Goal: Task Accomplishment & Management: Complete application form

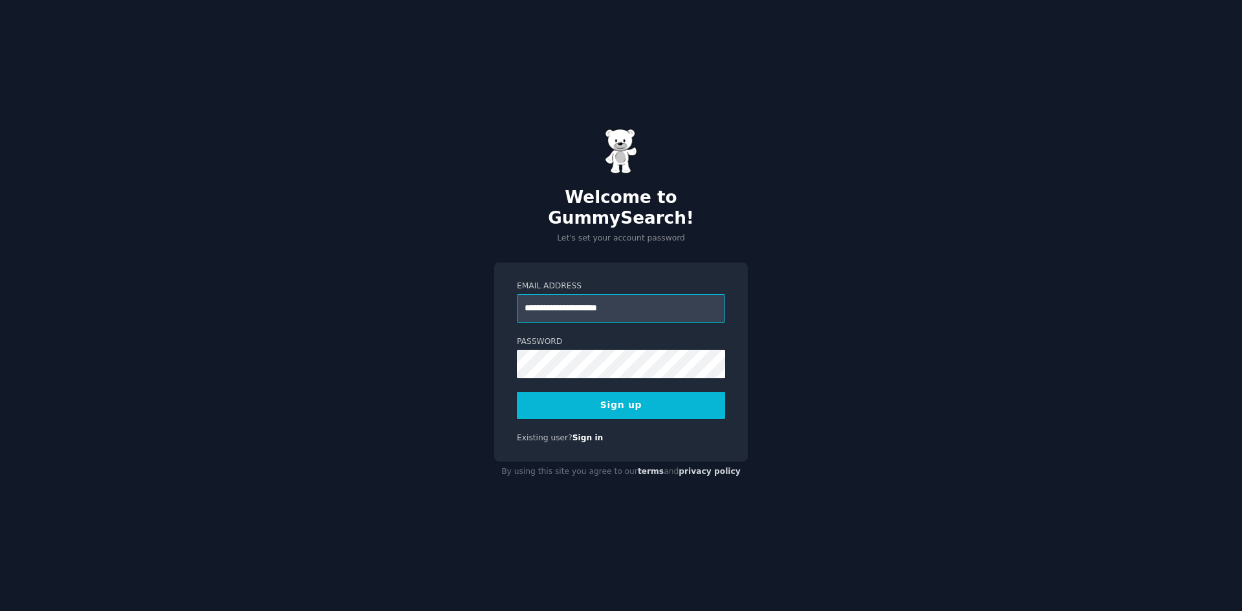
type input "**********"
click at [517, 392] on button "Sign up" at bounding box center [621, 405] width 208 height 27
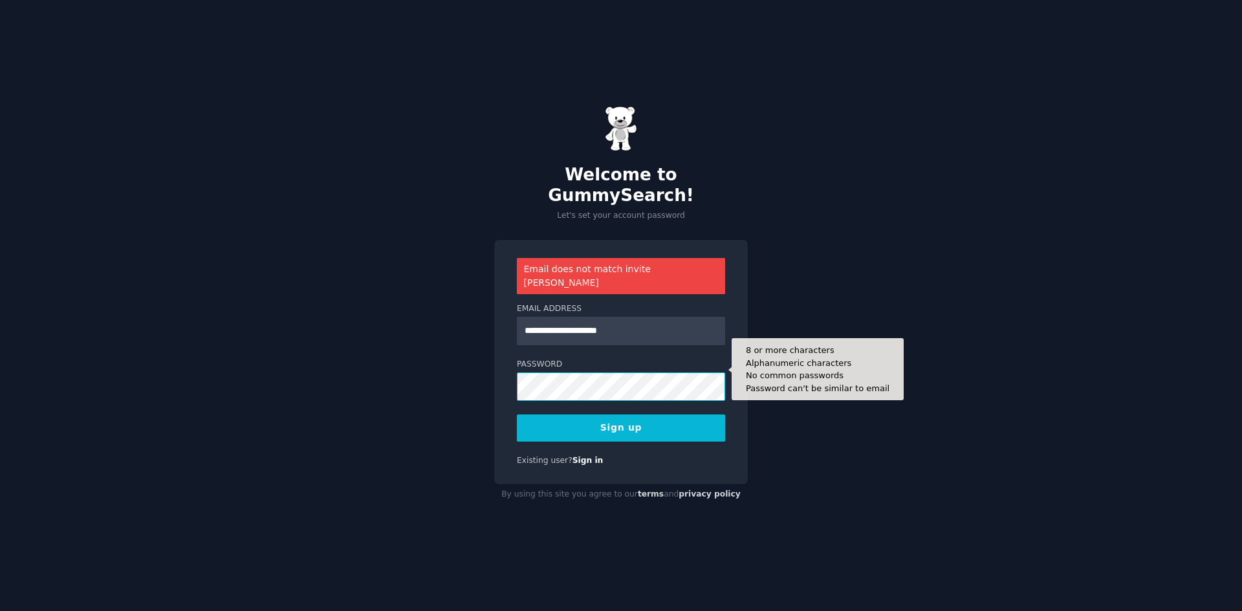
click at [345, 342] on div "**********" at bounding box center [621, 305] width 1242 height 611
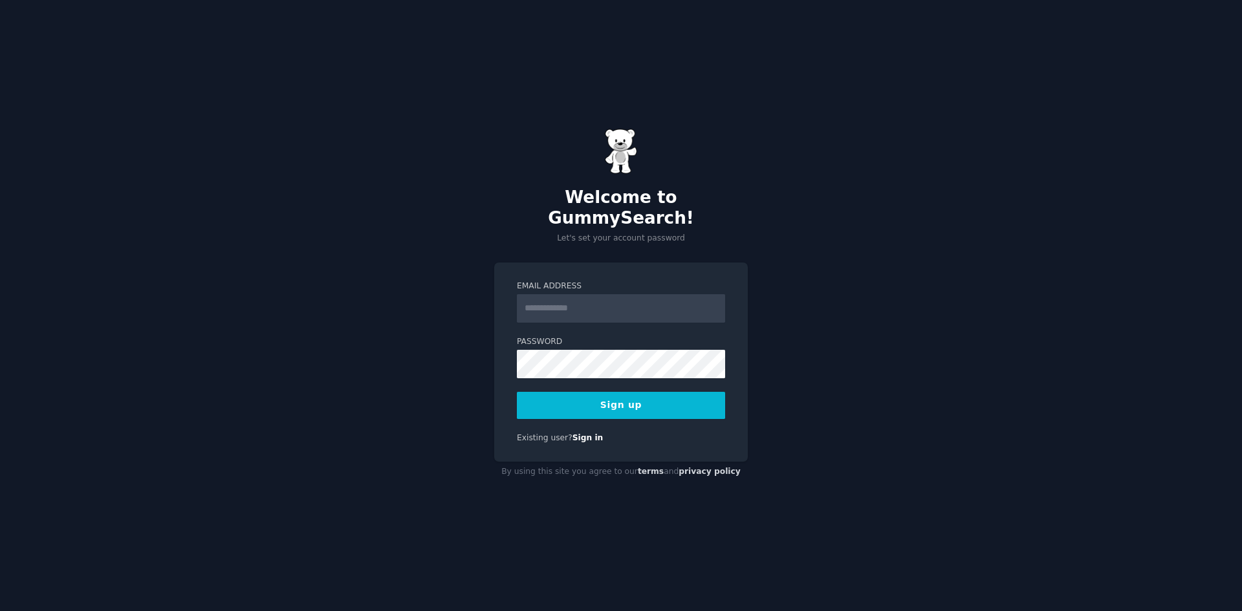
click at [580, 301] on input "Email Address" at bounding box center [621, 308] width 208 height 28
type input "**********"
click at [517, 392] on button "Sign up" at bounding box center [621, 405] width 208 height 27
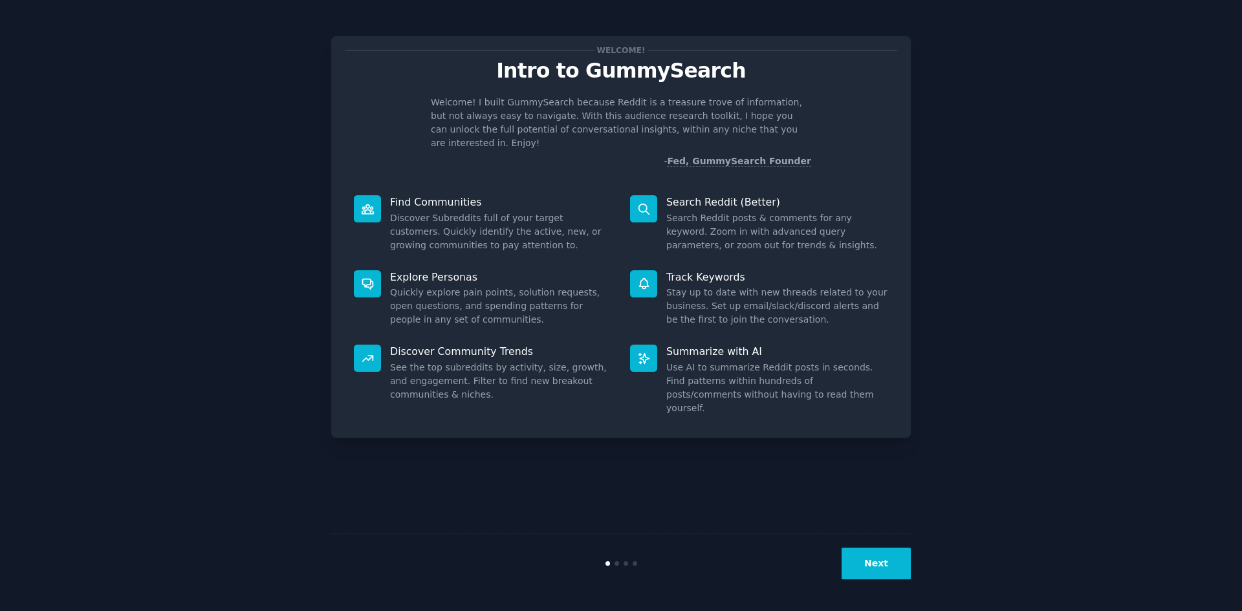
click at [870, 560] on button "Next" at bounding box center [876, 564] width 69 height 32
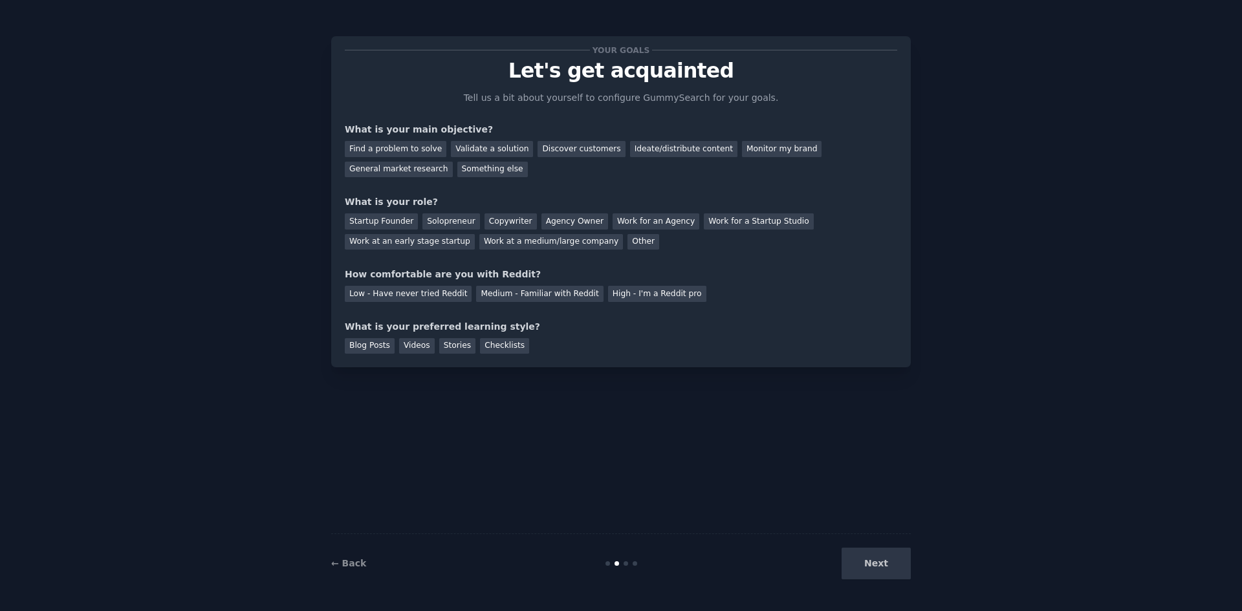
click at [856, 485] on div "Your goals Let's get acquainted Tell us a bit about yourself to configure Gummy…" at bounding box center [621, 305] width 580 height 575
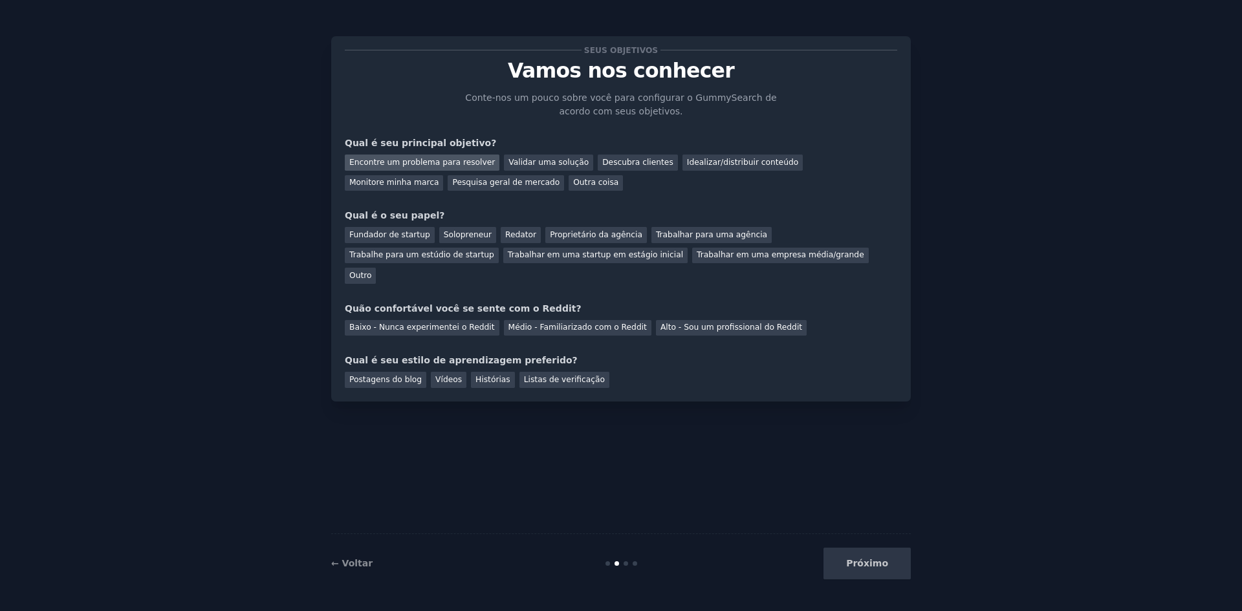
click at [448, 156] on div "Encontre um problema para resolver" at bounding box center [422, 163] width 155 height 16
click at [421, 234] on div "Fundador de startup" at bounding box center [390, 235] width 90 height 16
click at [376, 268] on div "Outro" at bounding box center [360, 276] width 31 height 16
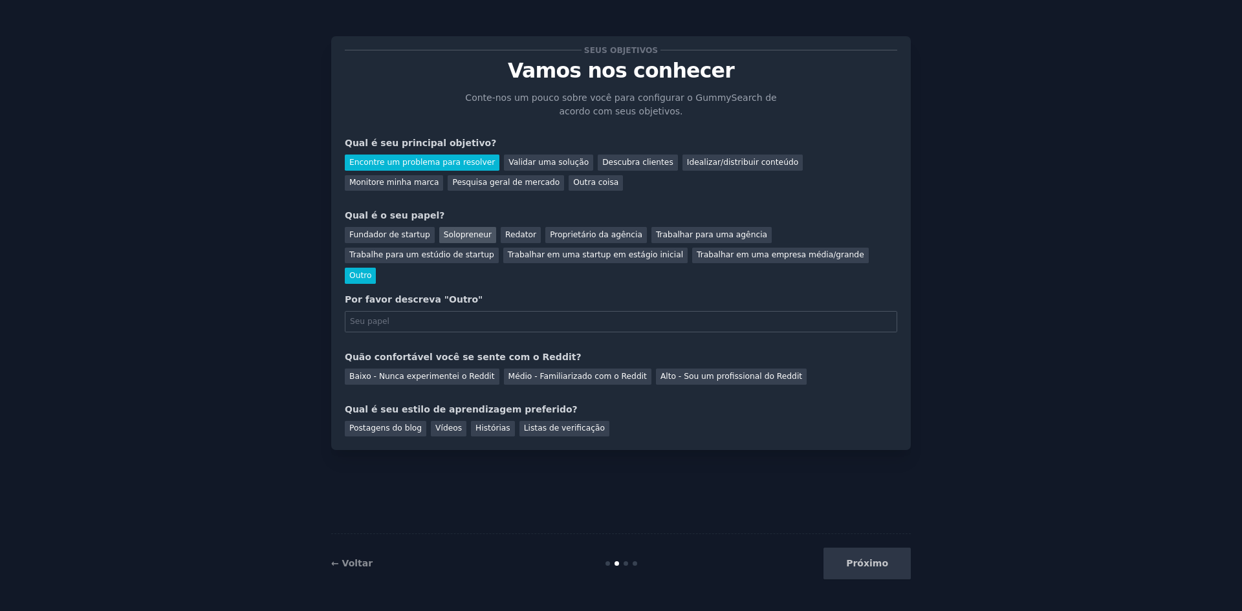
click at [461, 236] on font "Solopreneur" at bounding box center [468, 234] width 48 height 9
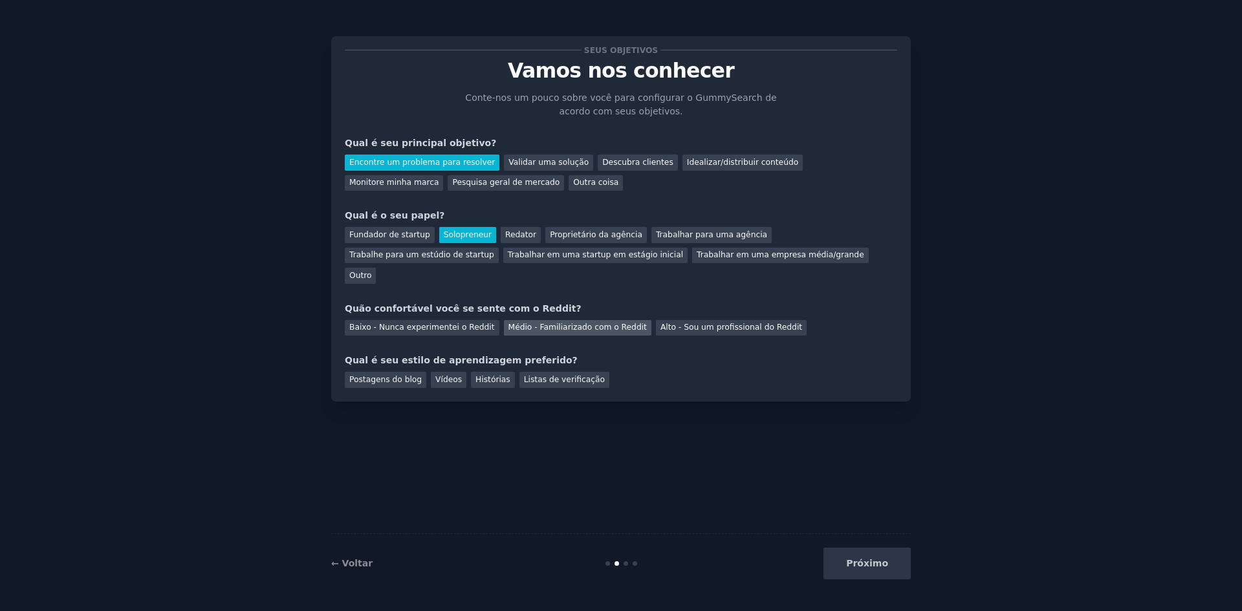
click at [549, 323] on font "Médio - Familiarizado com o Reddit" at bounding box center [578, 327] width 138 height 9
click at [453, 372] on div "Vídeos" at bounding box center [449, 380] width 36 height 16
click at [868, 565] on font "Próximo" at bounding box center [867, 563] width 42 height 10
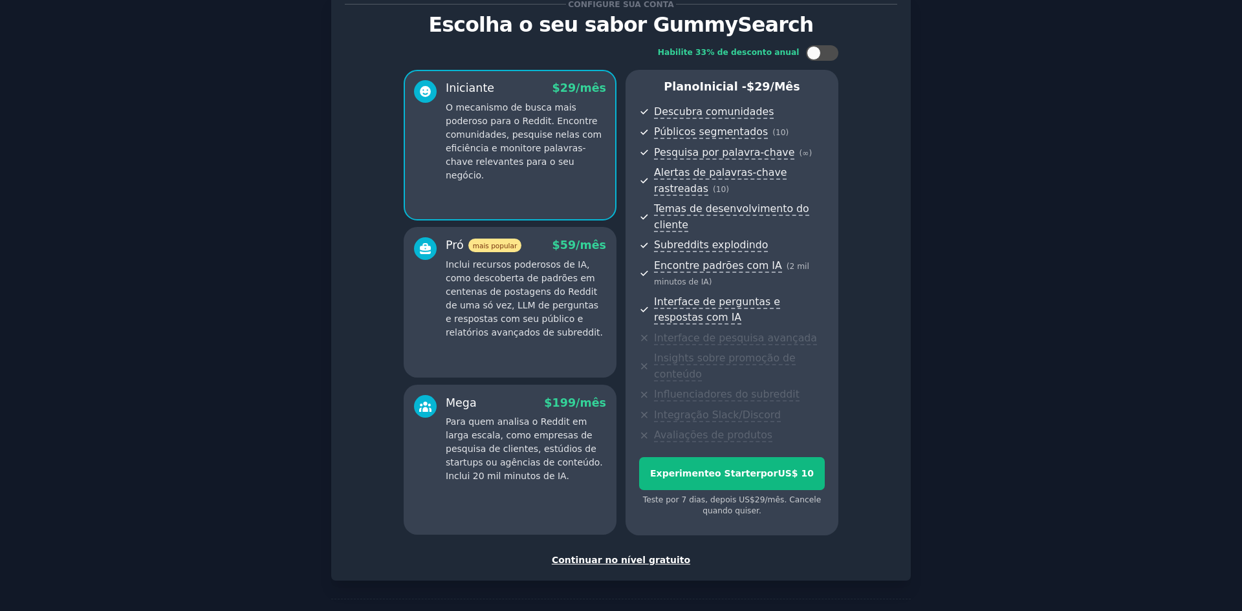
scroll to position [77, 0]
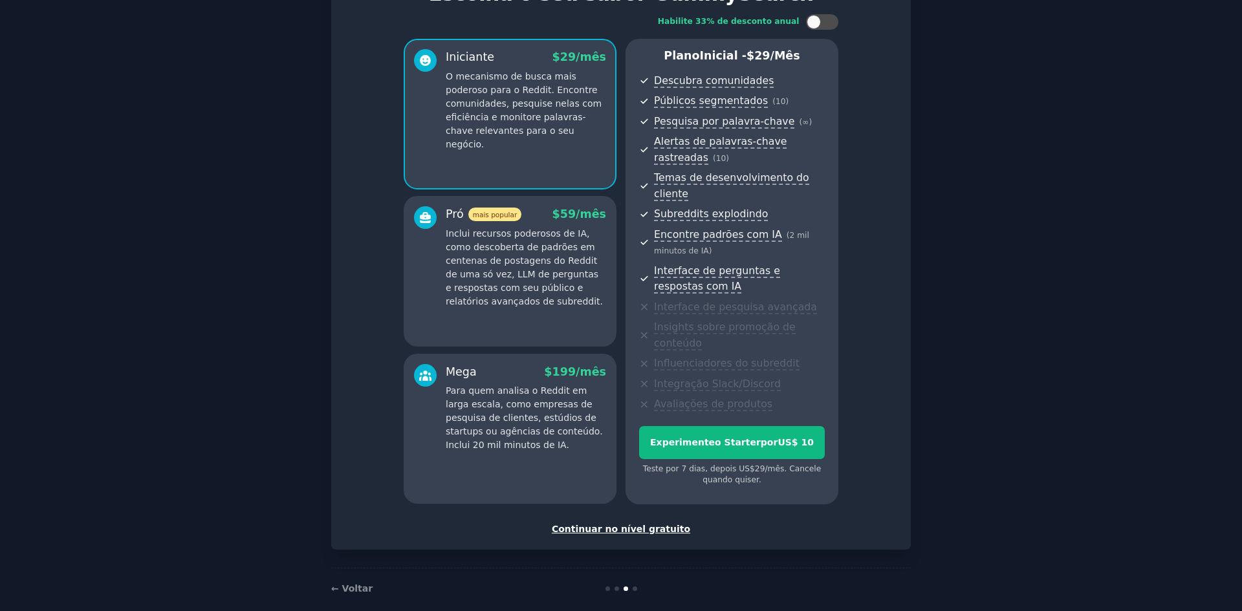
click at [635, 524] on font "Continuar no nível gratuito" at bounding box center [621, 529] width 138 height 10
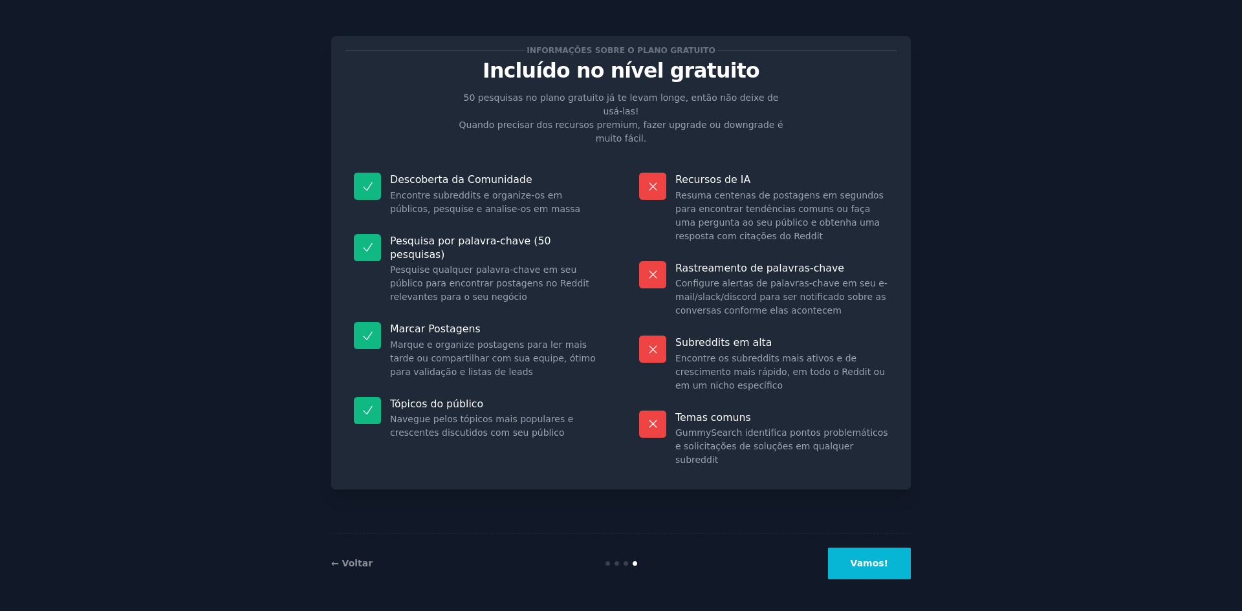
click at [868, 567] on font "Vamos!" at bounding box center [870, 563] width 38 height 10
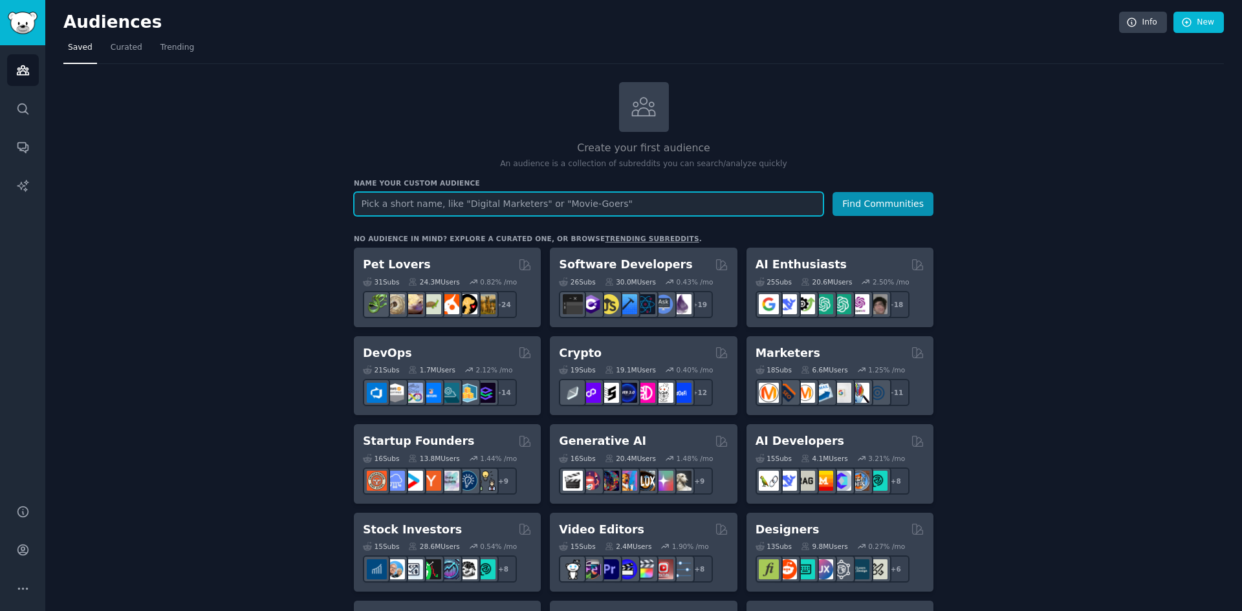
click at [659, 205] on input "text" at bounding box center [589, 204] width 470 height 24
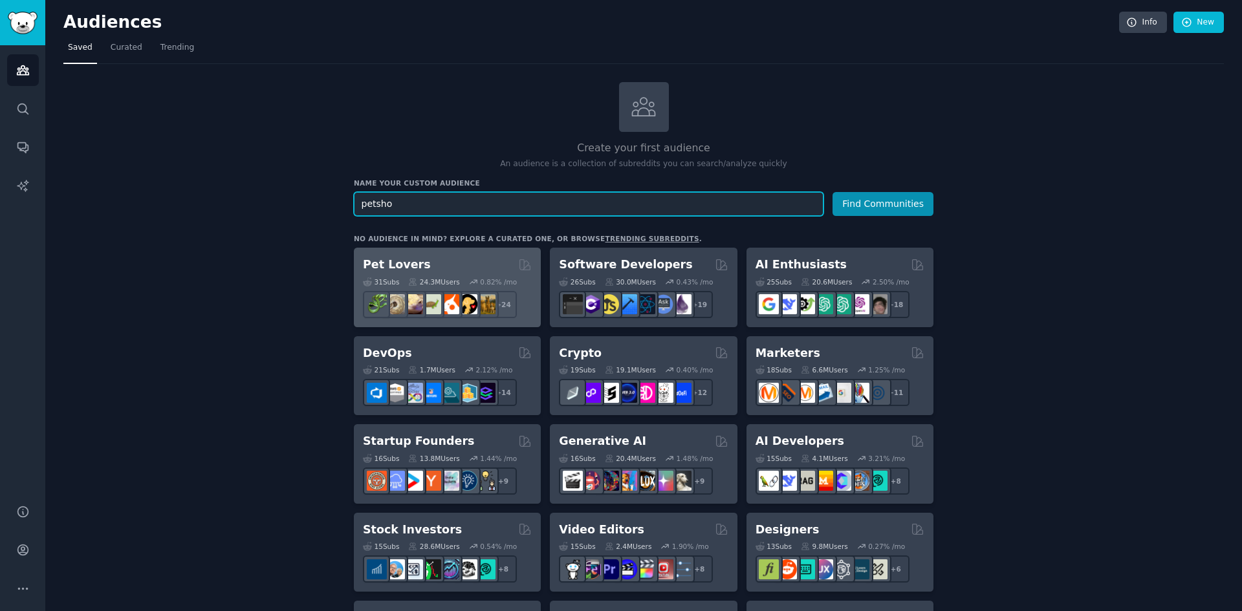
type input "petsho"
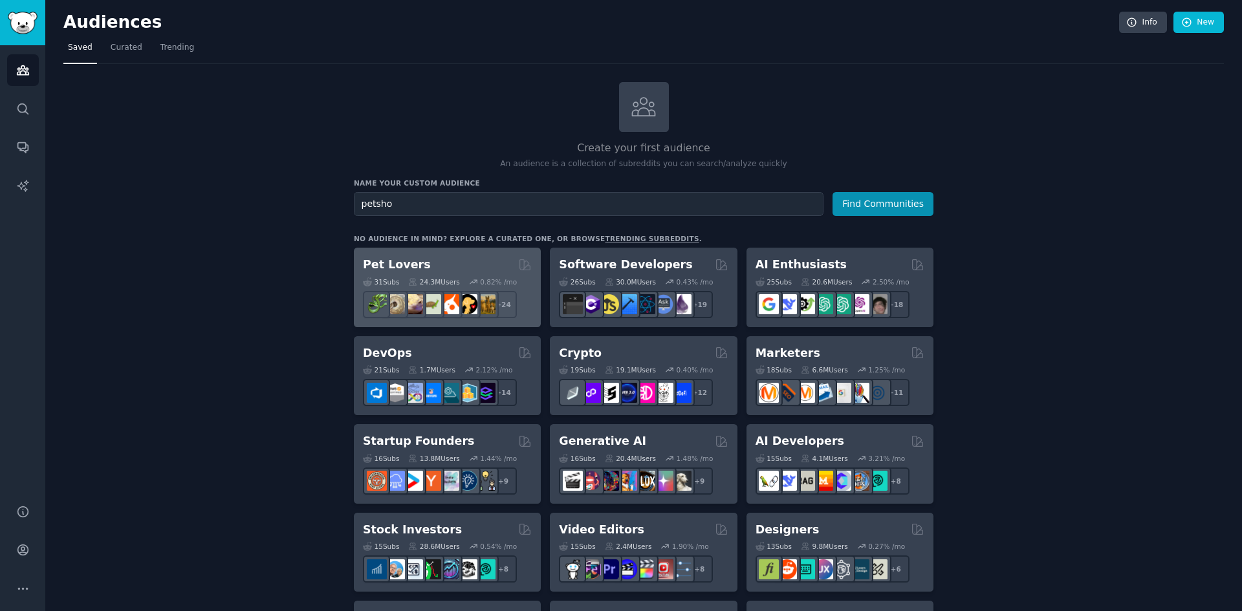
click at [417, 254] on div "Pet Lovers 31 Sub s 24.3M Users 0.82 % /mo + 24" at bounding box center [447, 288] width 187 height 80
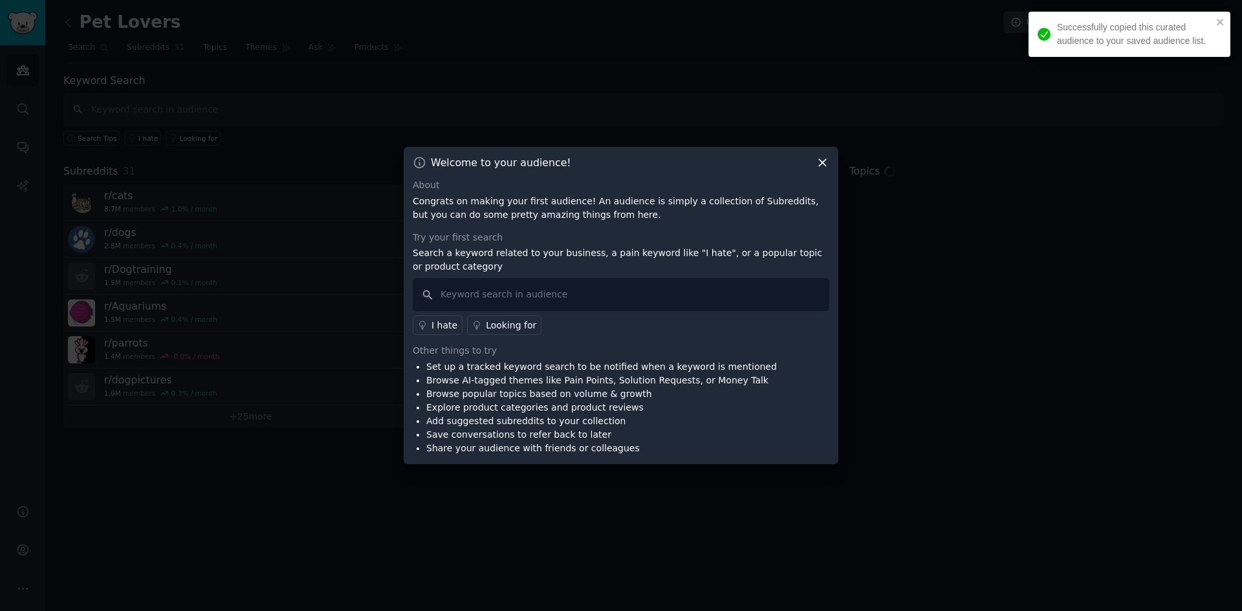
click at [824, 168] on icon at bounding box center [823, 163] width 14 height 14
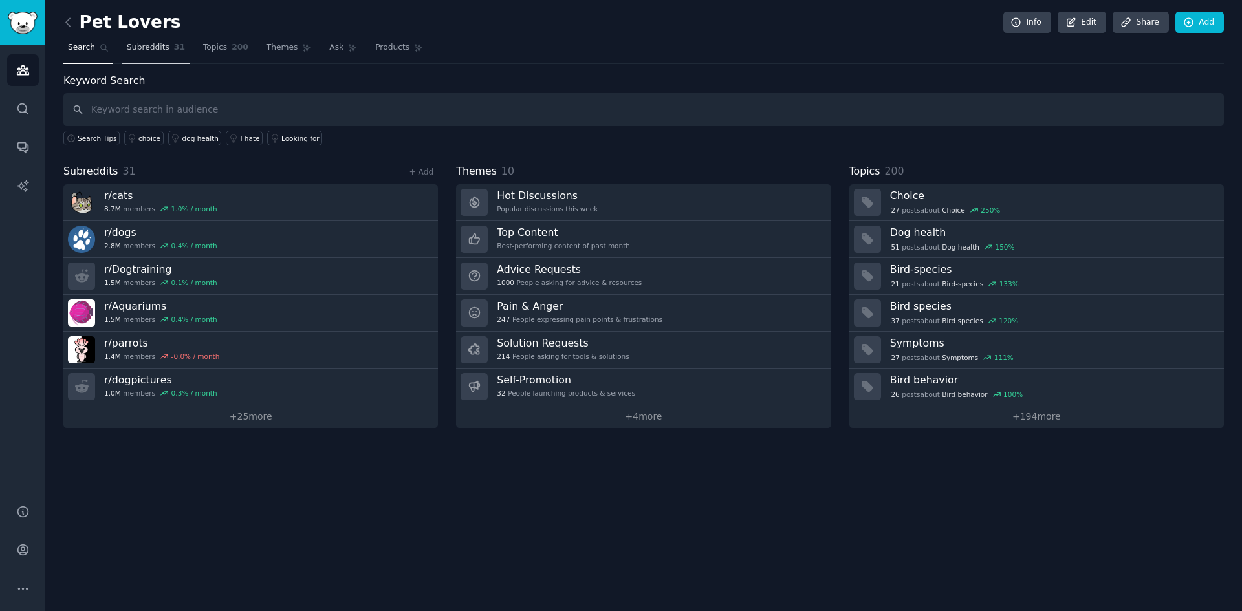
click at [149, 57] on link "Subreddits 31" at bounding box center [155, 51] width 67 height 27
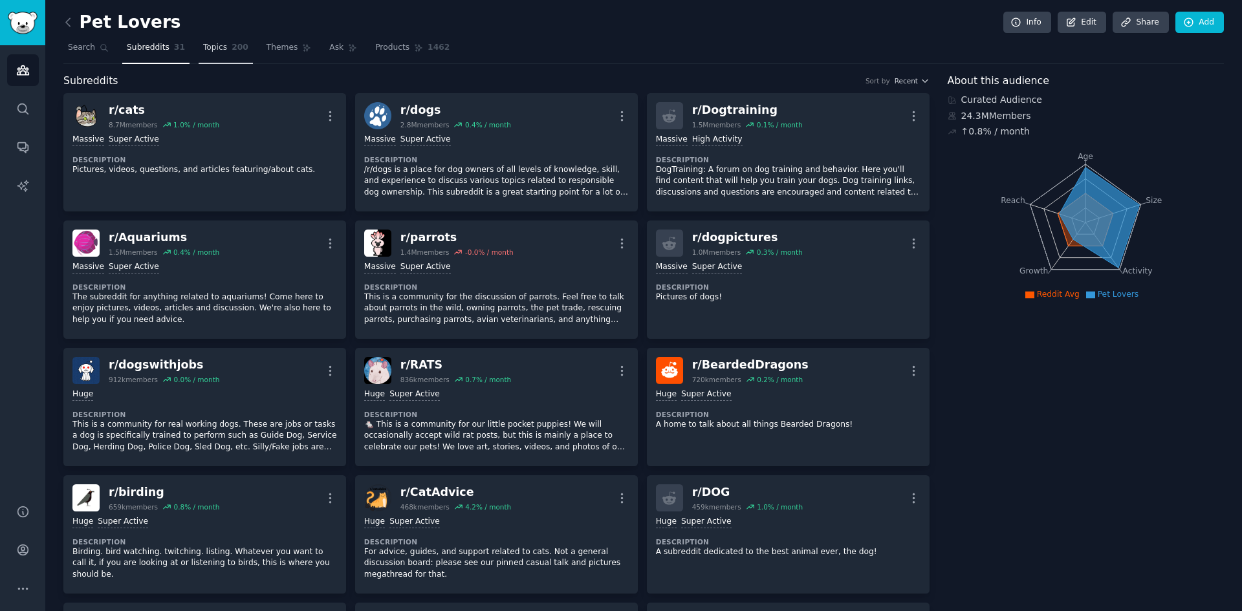
click at [221, 38] on link "Topics 200" at bounding box center [226, 51] width 54 height 27
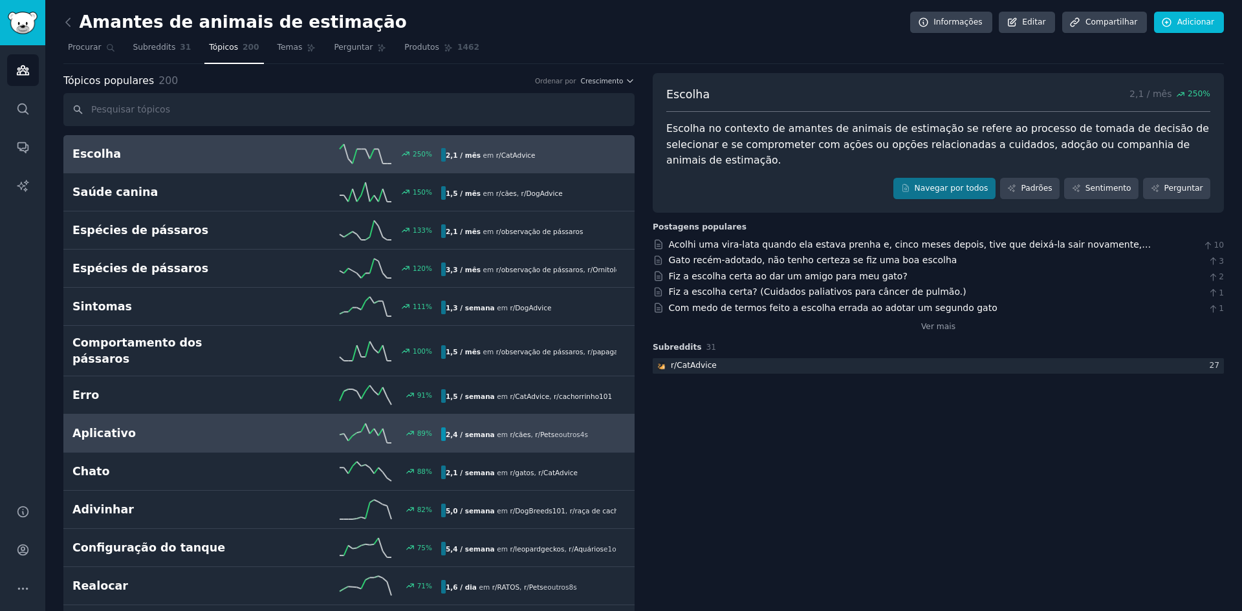
click at [195, 426] on h2 "Aplicativo" at bounding box center [164, 434] width 184 height 16
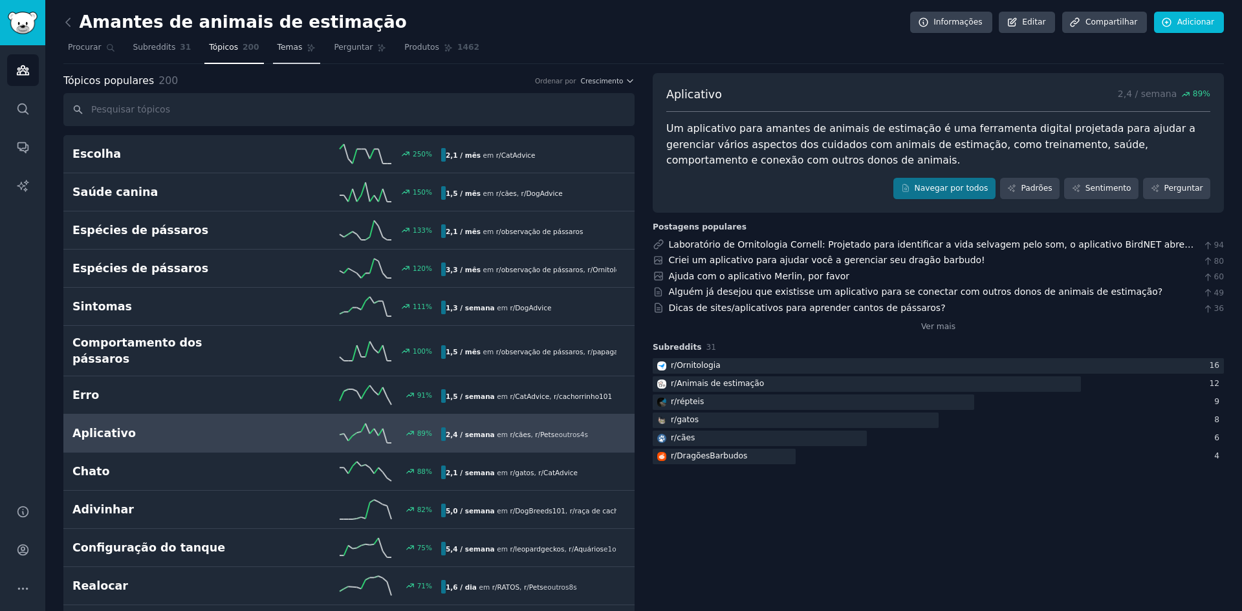
click at [307, 47] on icon at bounding box center [311, 47] width 9 height 9
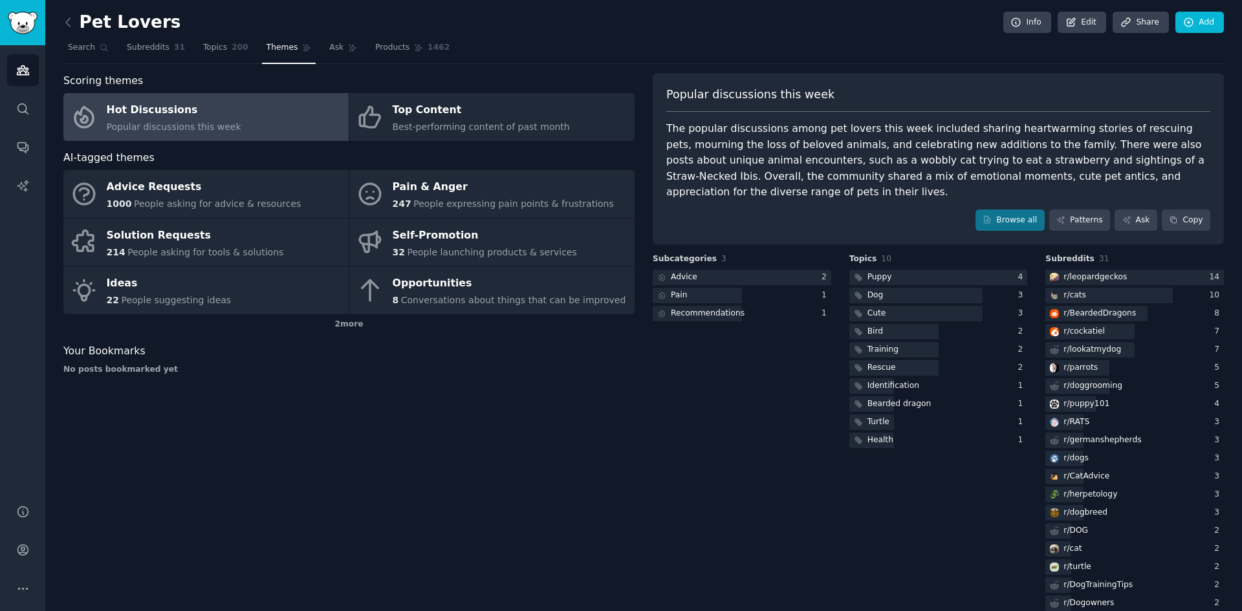
click at [743, 161] on div "The popular discussions among pet lovers this week included sharing heartwarmin…" at bounding box center [938, 161] width 544 height 80
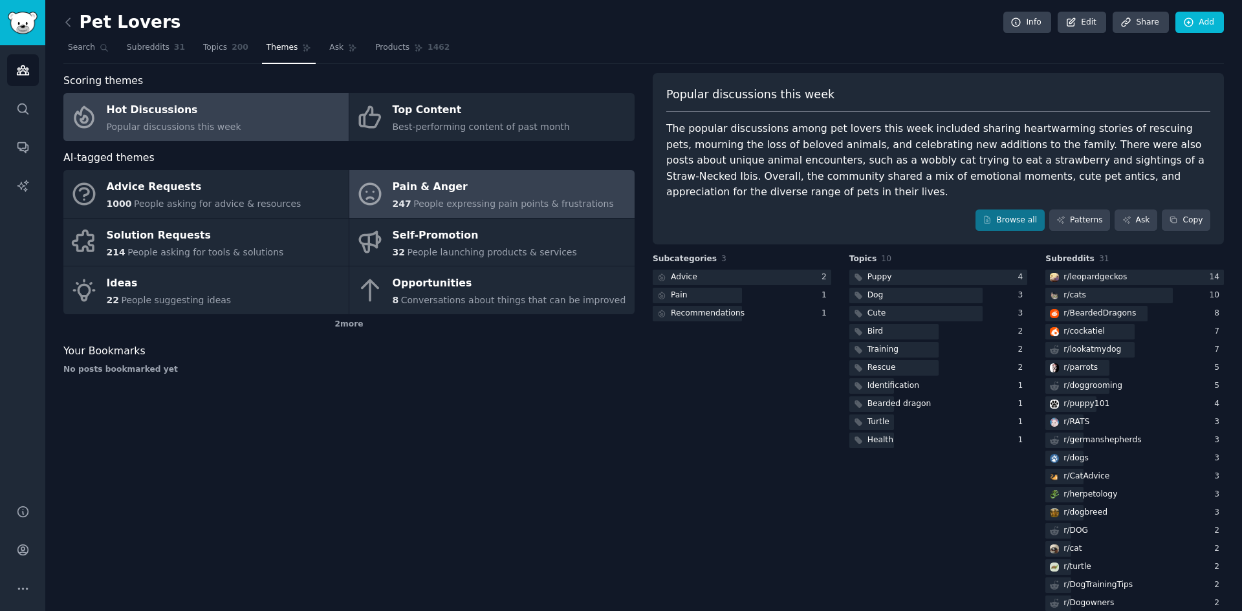
click at [518, 186] on div "Pain & Anger" at bounding box center [503, 187] width 221 height 21
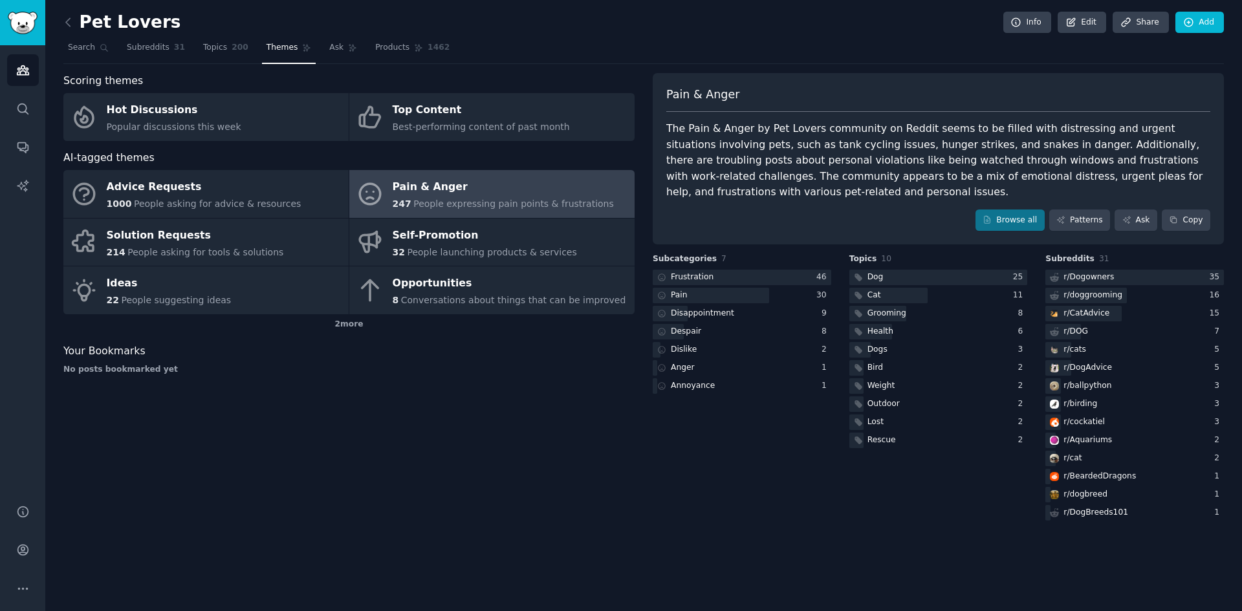
drag, startPoint x: 98, startPoint y: 23, endPoint x: 91, endPoint y: 23, distance: 7.8
click at [98, 23] on h2 "Pet Lovers" at bounding box center [121, 22] width 117 height 21
click at [69, 23] on icon at bounding box center [68, 23] width 14 height 14
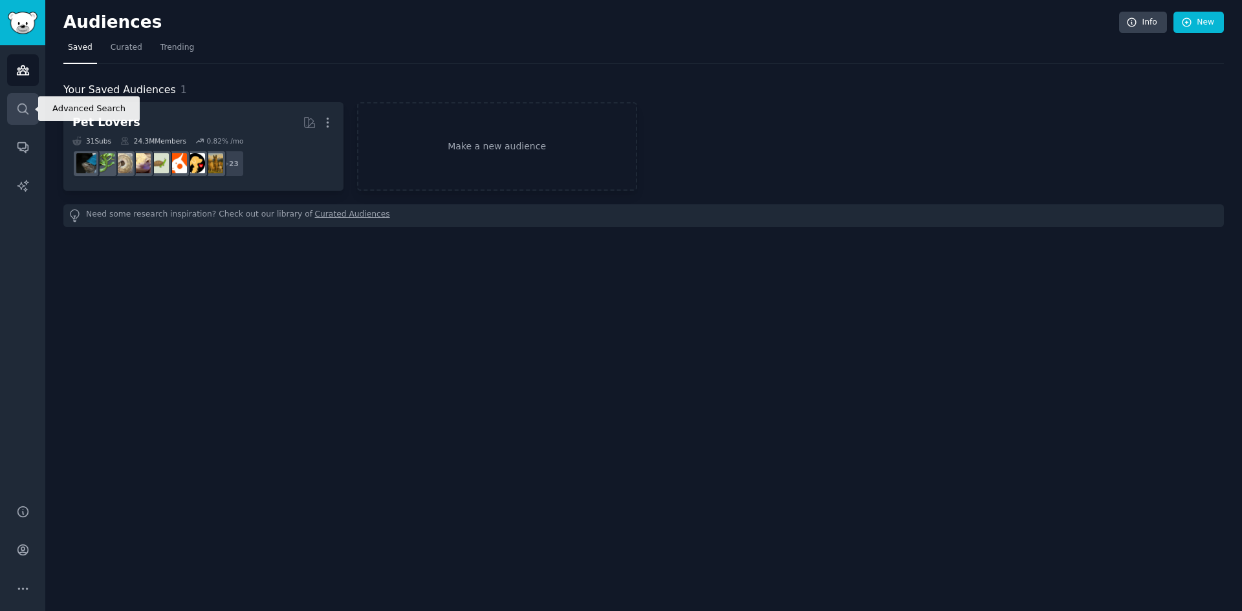
click at [28, 105] on icon "Sidebar" at bounding box center [23, 109] width 14 height 14
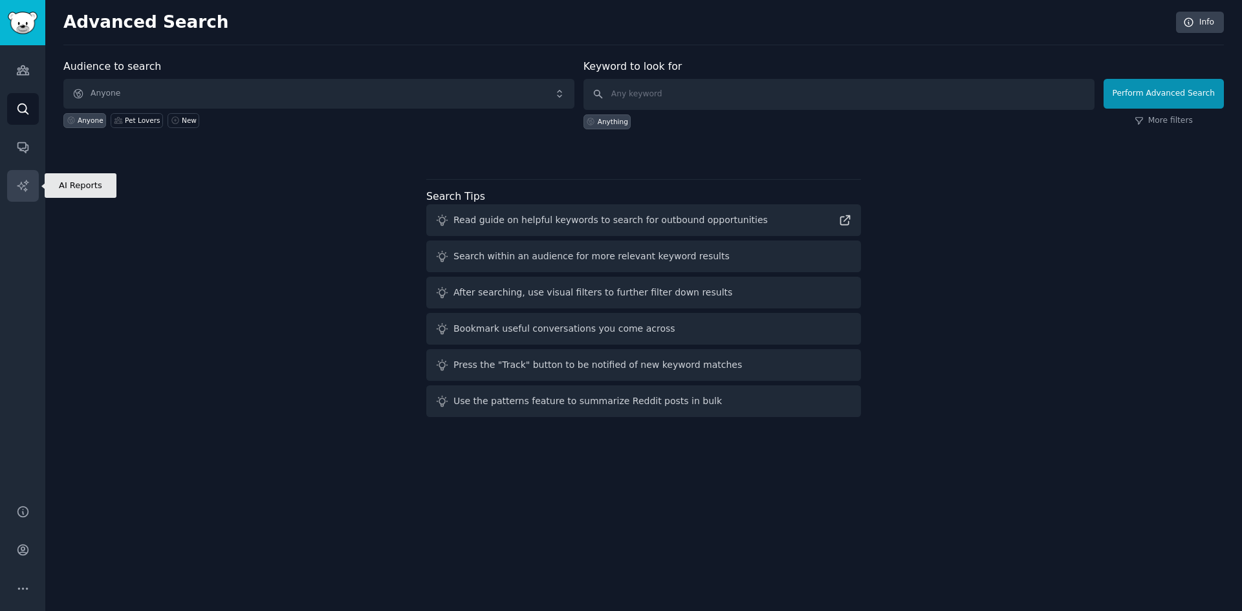
click at [27, 175] on link "AI Reports" at bounding box center [23, 186] width 32 height 32
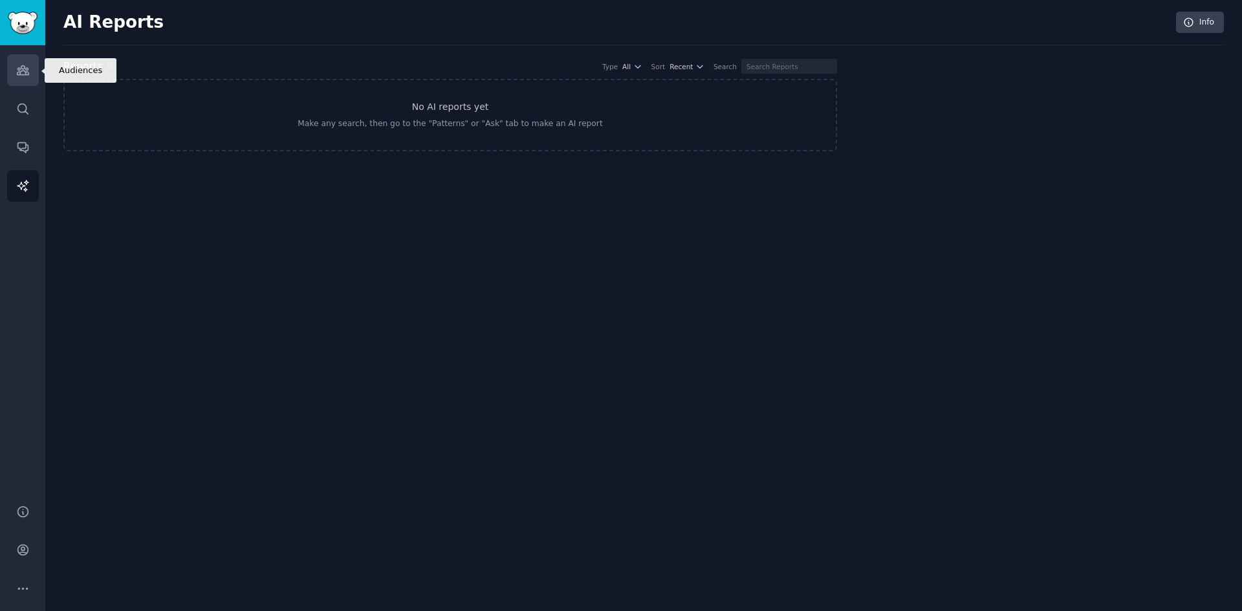
click at [19, 66] on icon "Sidebar" at bounding box center [23, 70] width 14 height 14
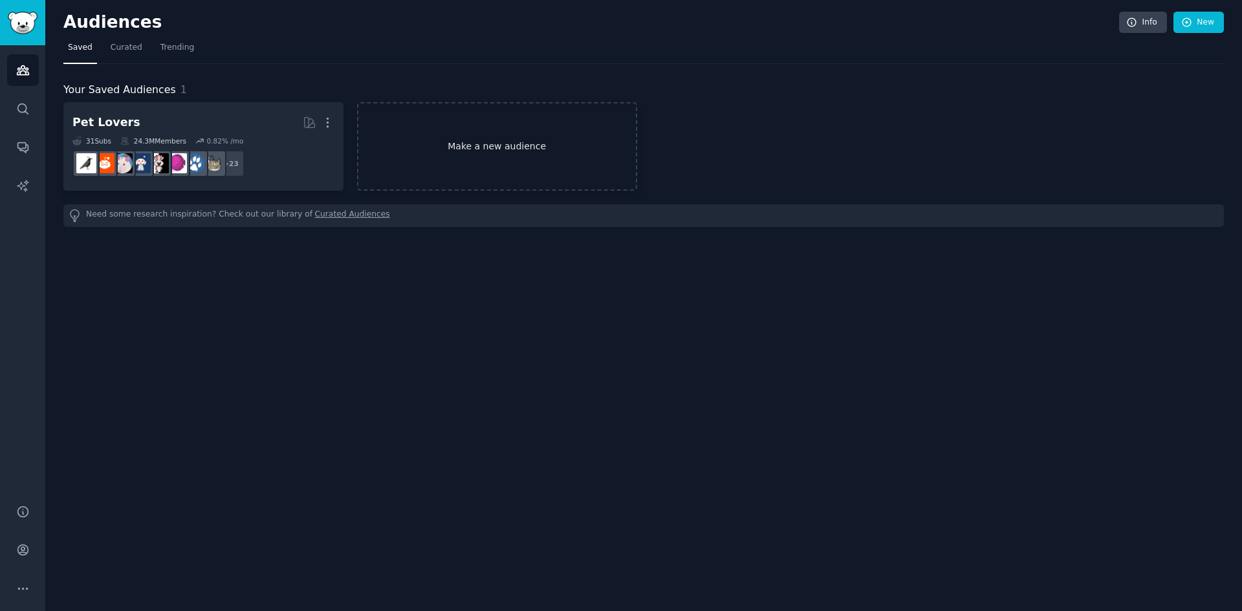
click at [457, 165] on link "Make a new audience" at bounding box center [497, 146] width 280 height 89
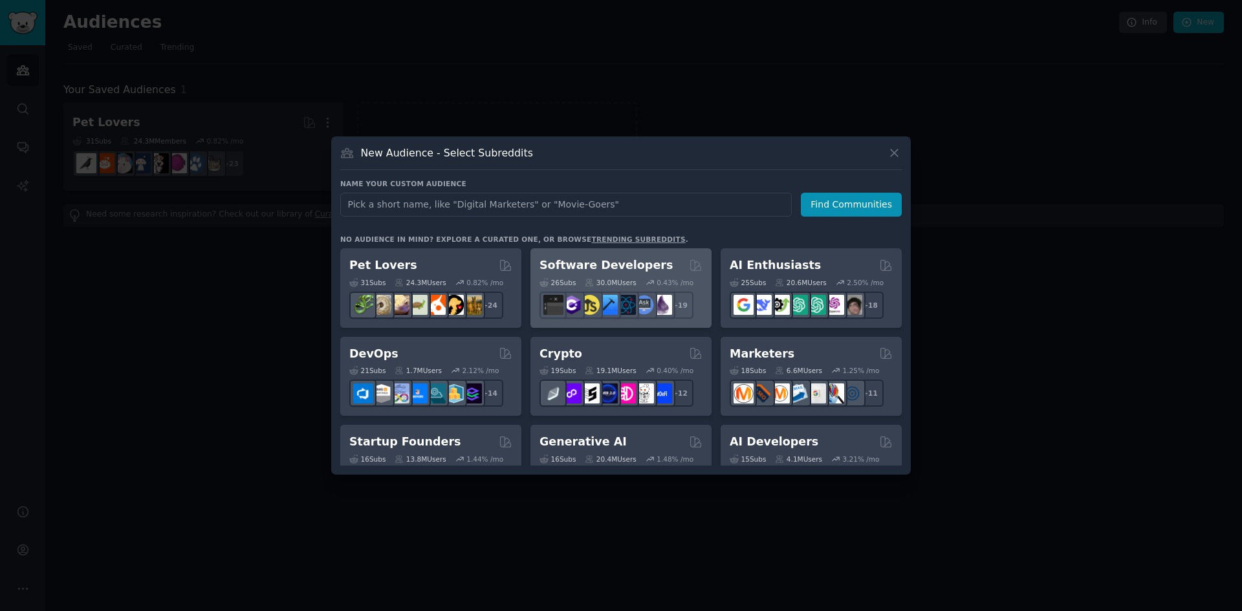
click at [659, 265] on div "Software Developers Curated by GummySearch" at bounding box center [621, 265] width 163 height 16
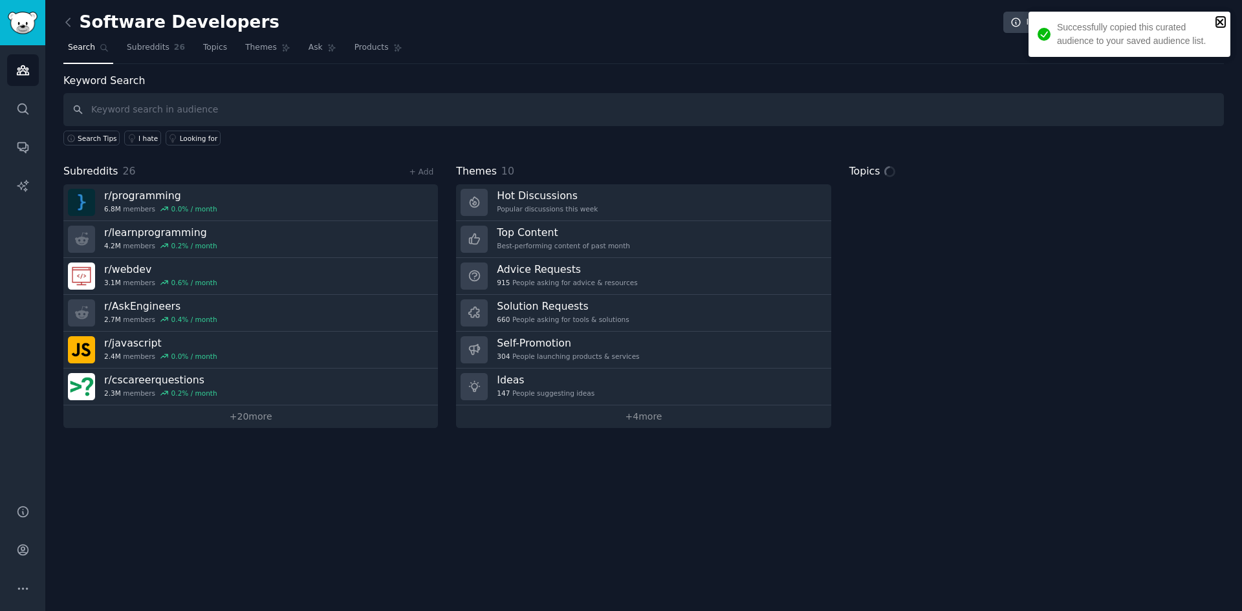
click at [1219, 23] on icon "close" at bounding box center [1220, 22] width 6 height 6
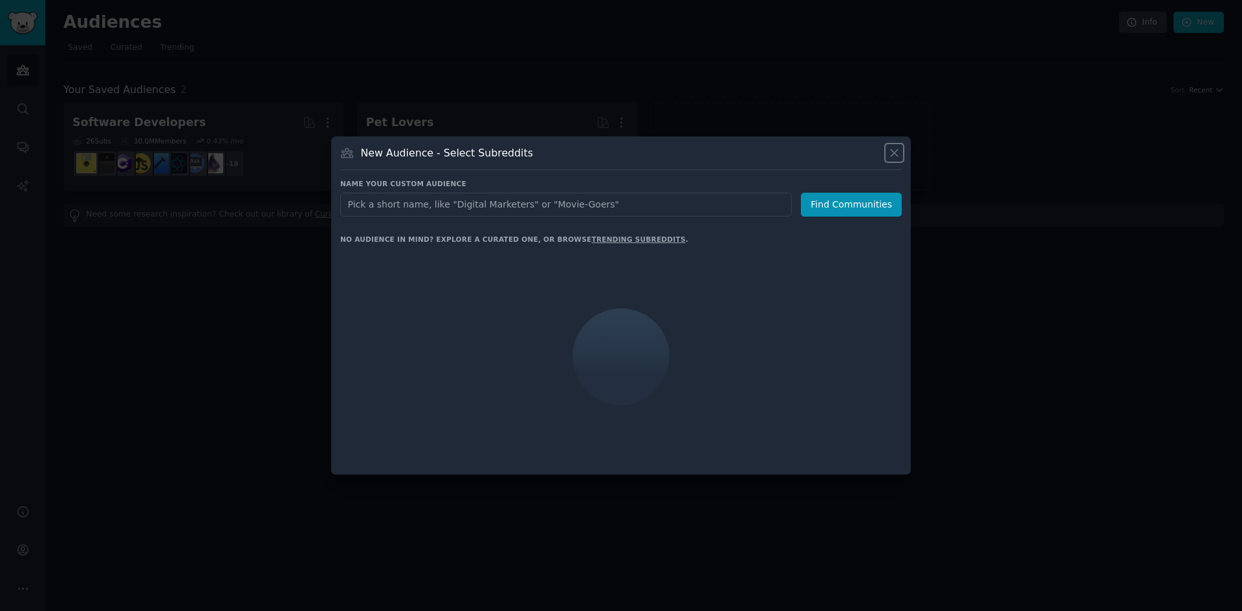
click at [899, 149] on icon at bounding box center [895, 153] width 14 height 14
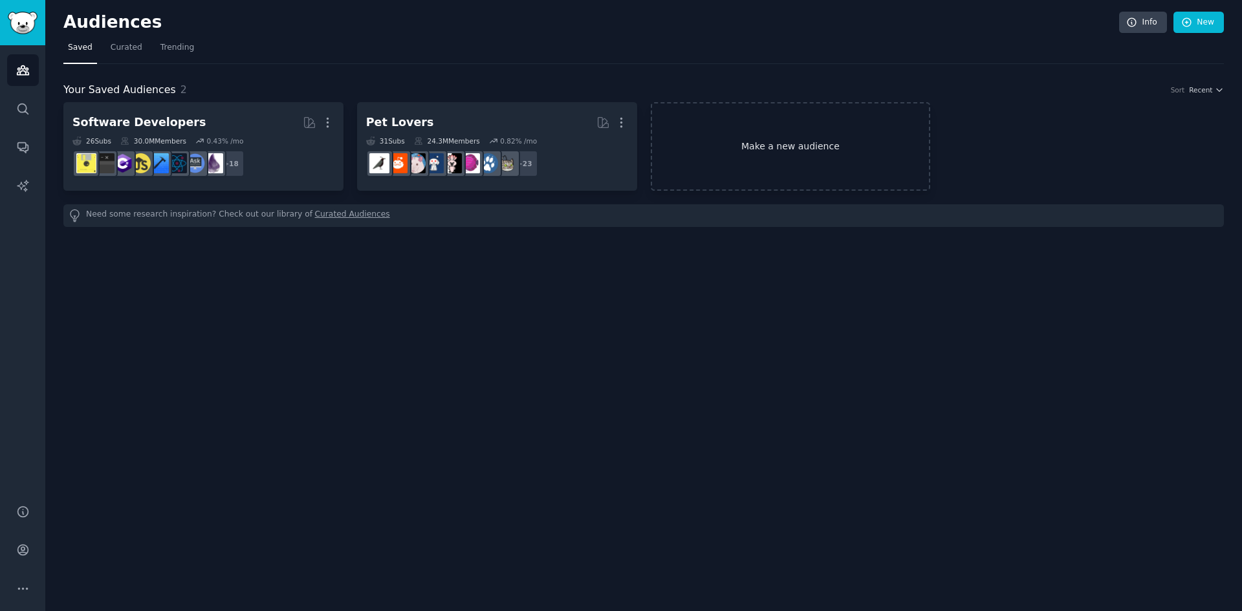
click at [709, 146] on link "Make a new audience" at bounding box center [791, 146] width 280 height 89
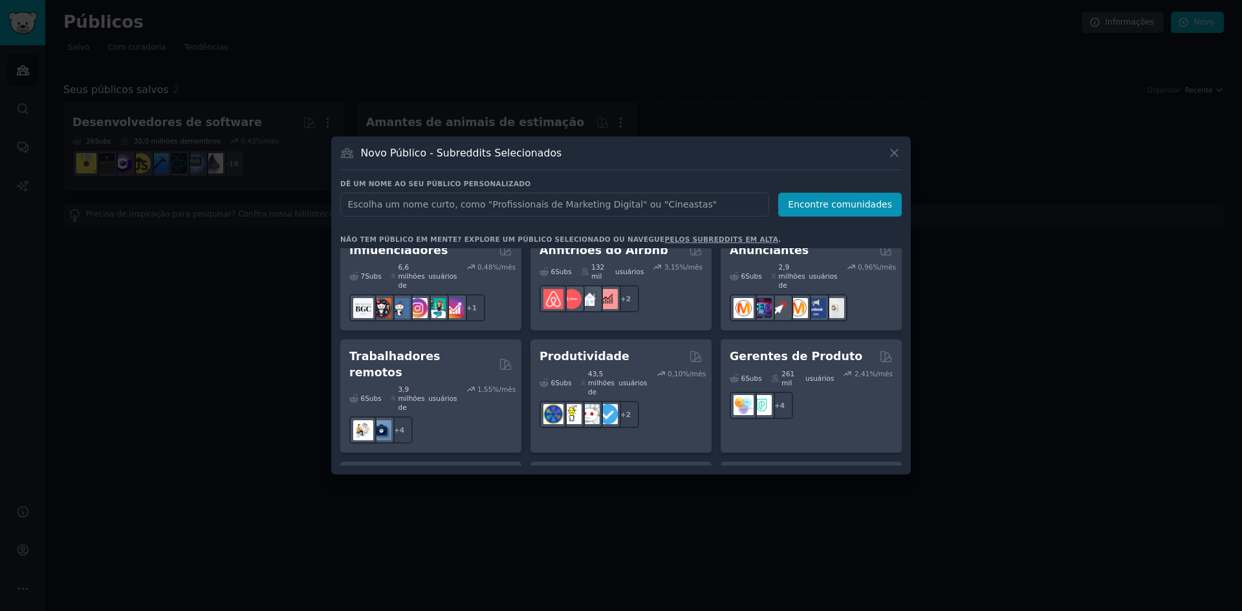
scroll to position [1166, 0]
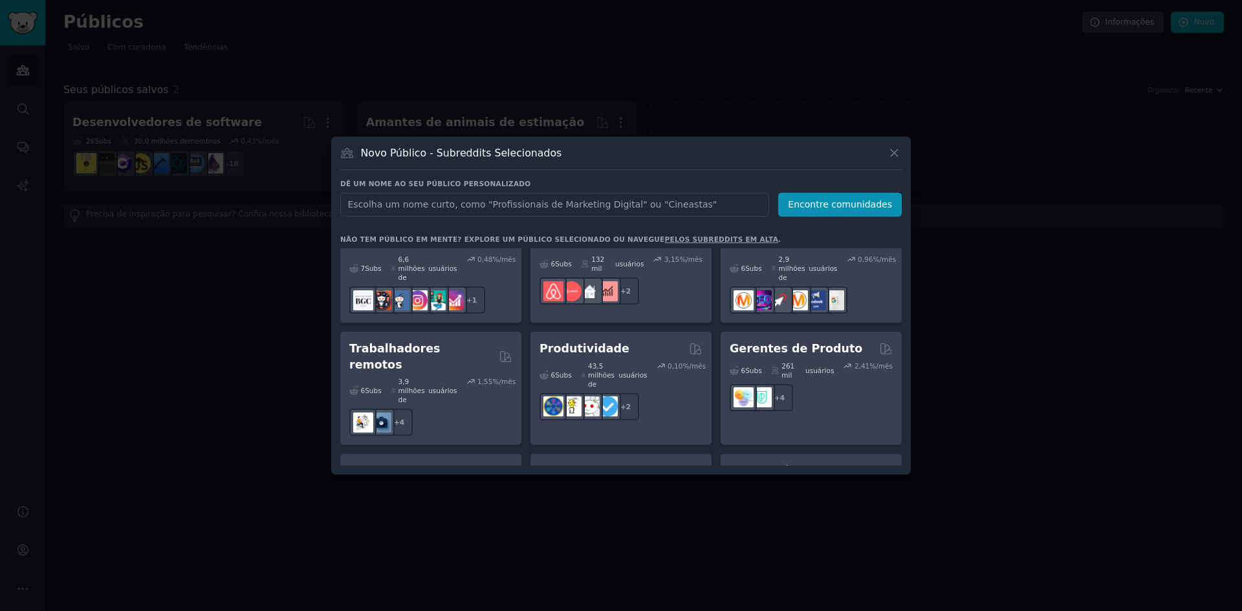
click at [798, 465] on font "Proprietários de restaurantes" at bounding box center [782, 479] width 104 height 29
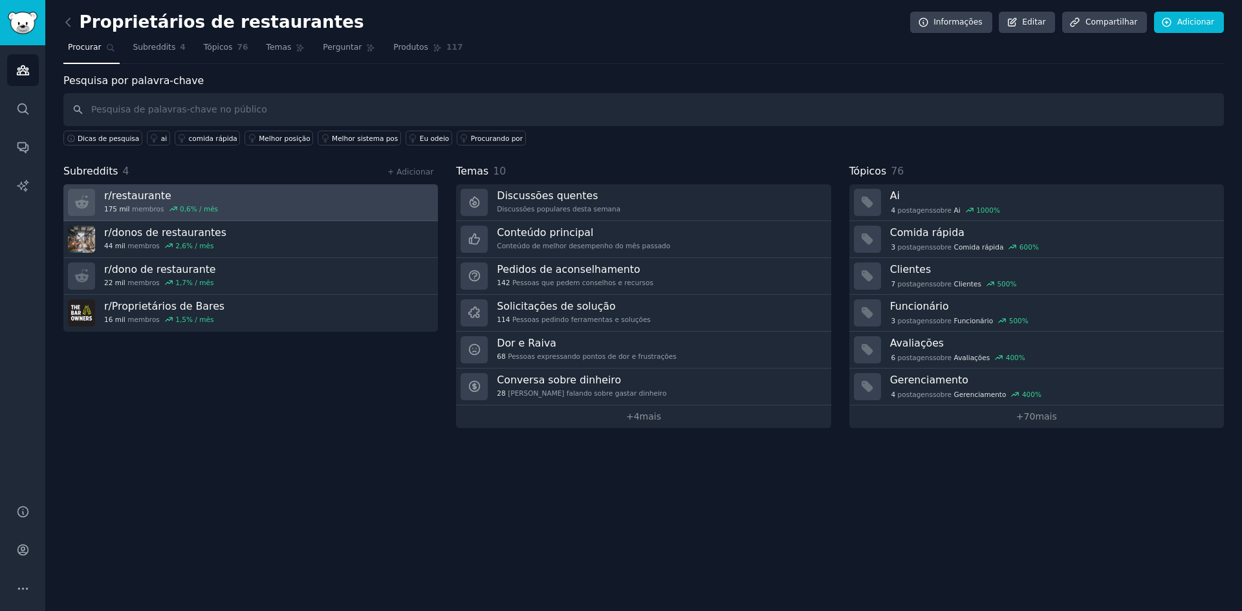
click at [250, 204] on link "r/ restaurante 175 mil membros 0,6 % / mês" at bounding box center [250, 202] width 375 height 37
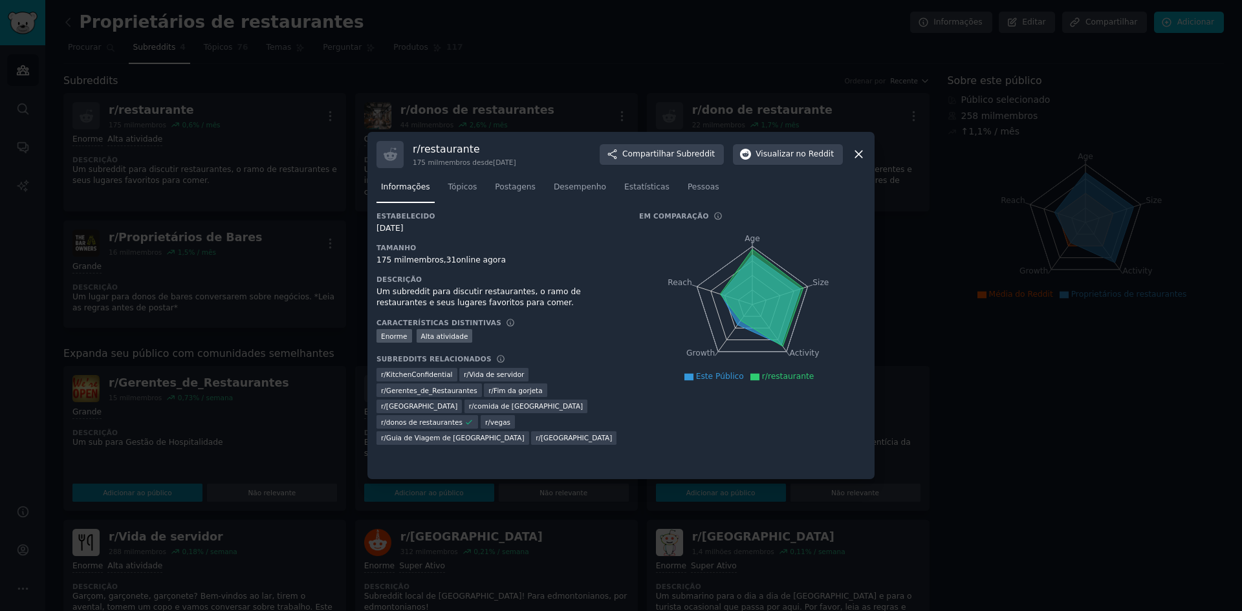
click at [859, 156] on icon at bounding box center [859, 155] width 14 height 14
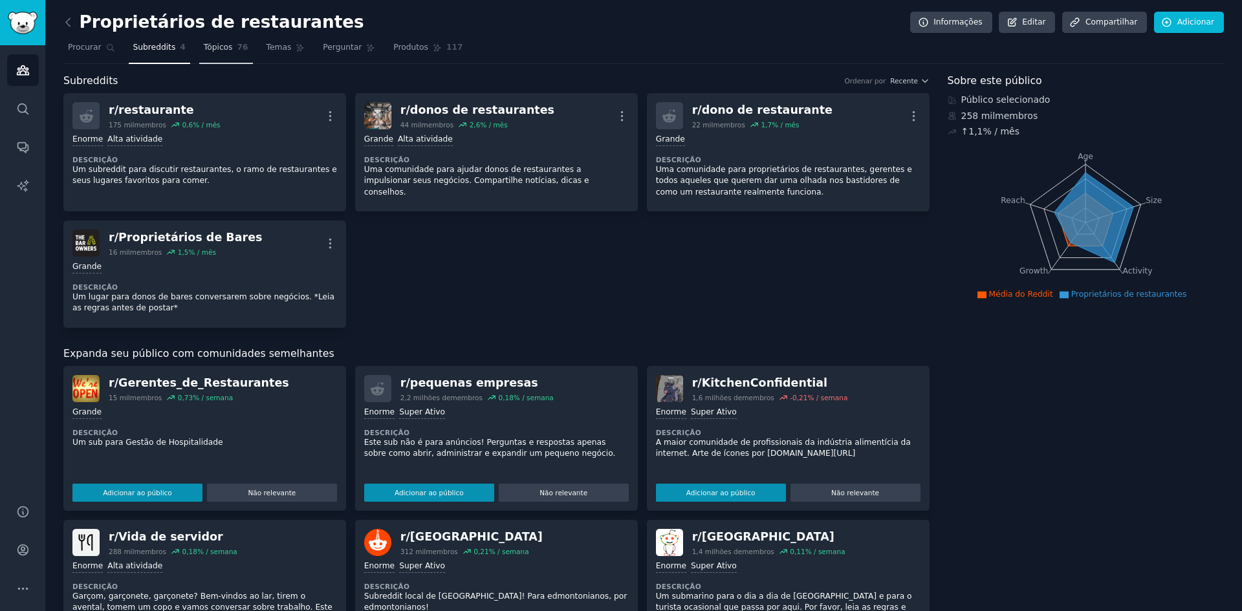
click at [204, 52] on font "Tópicos" at bounding box center [218, 47] width 29 height 9
